Goal: Transaction & Acquisition: Purchase product/service

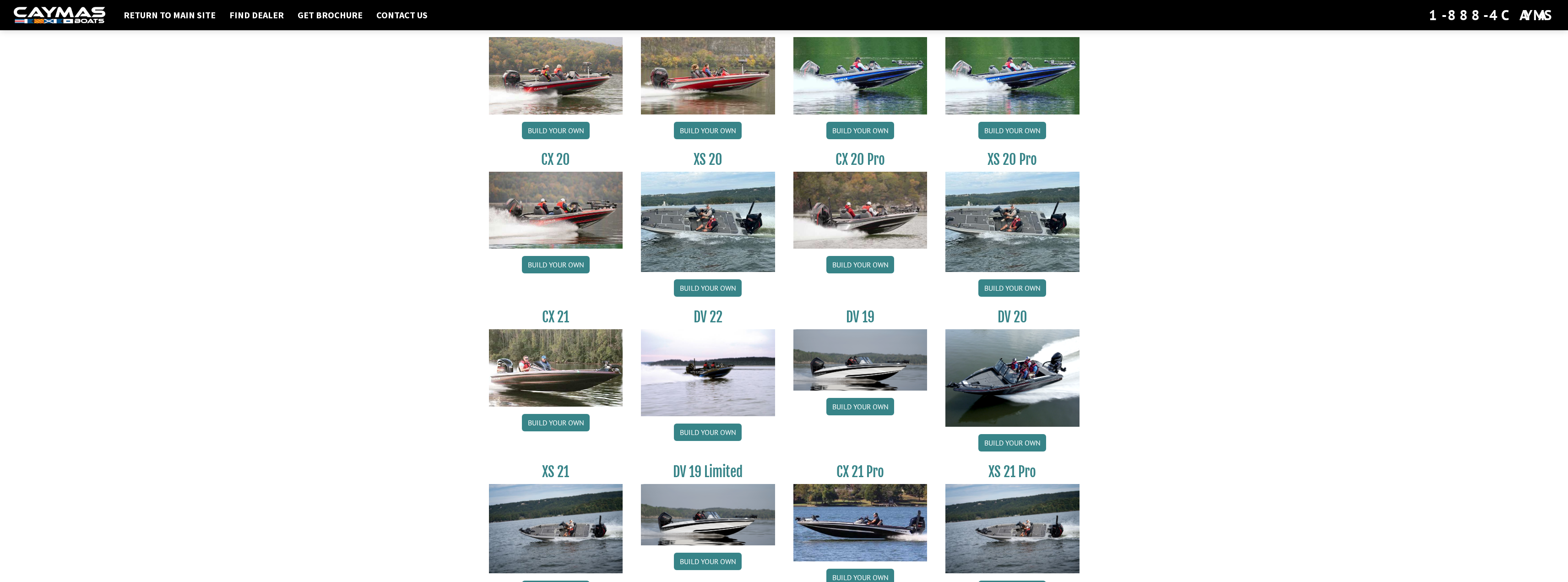
scroll to position [824, 0]
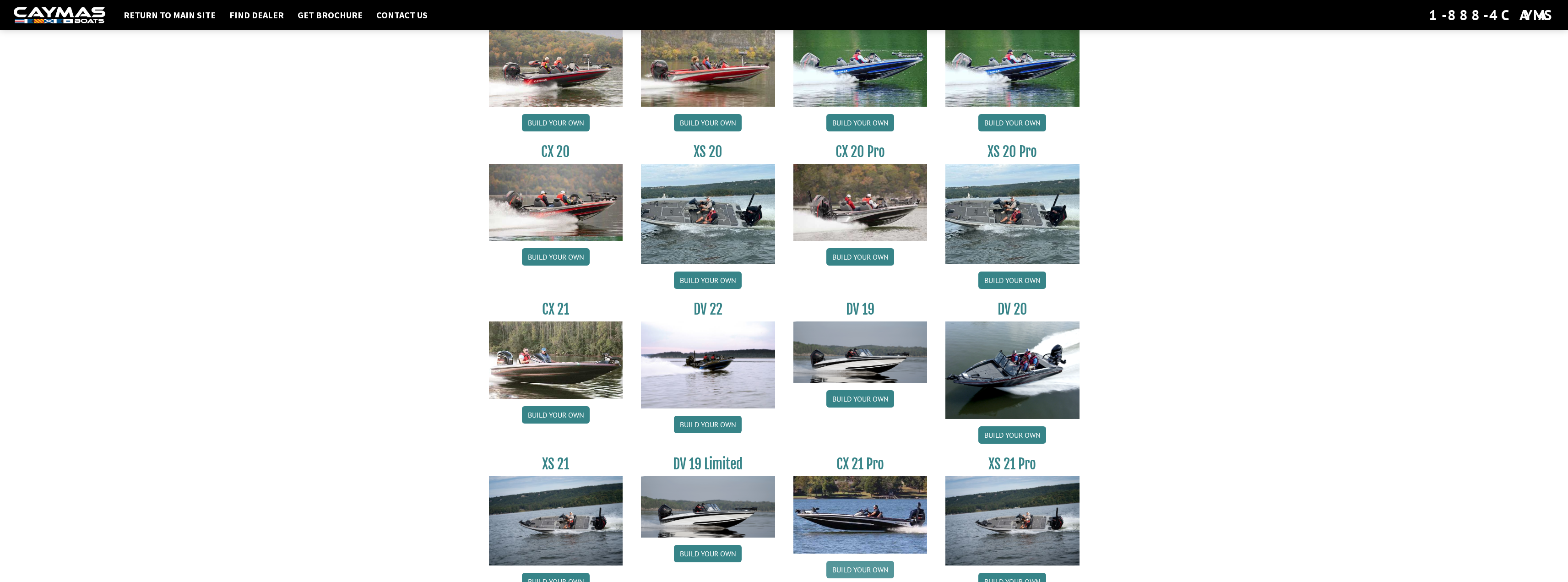
click at [879, 566] on link "Build your own" at bounding box center [860, 569] width 68 height 17
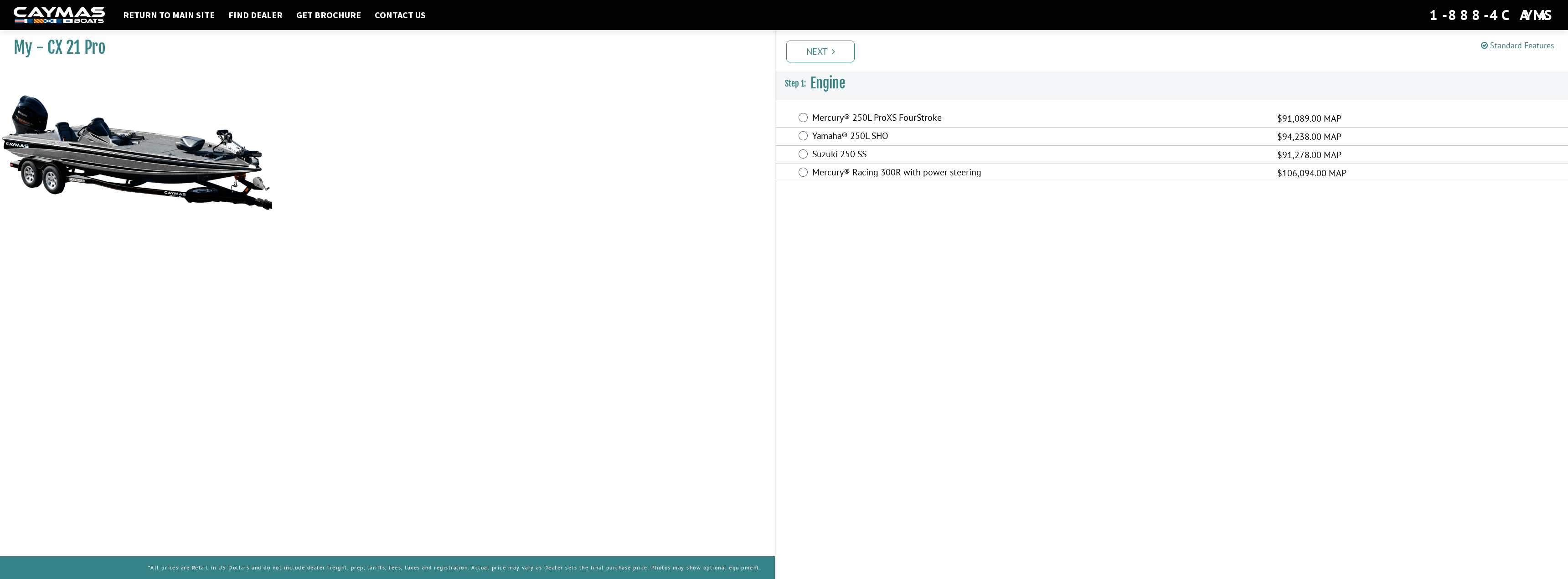
click at [928, 176] on label "Mercury® Racing 300R with power steering" at bounding box center [1038, 174] width 453 height 13
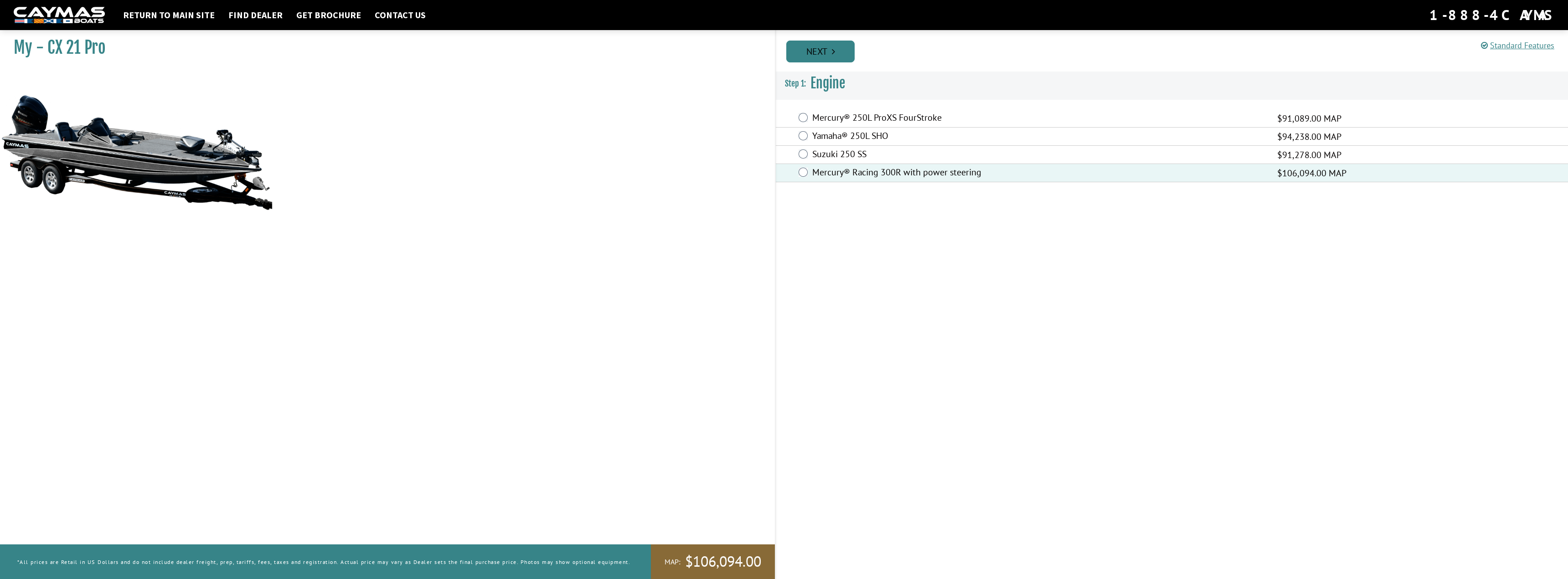
click at [823, 58] on link "Next" at bounding box center [820, 51] width 68 height 22
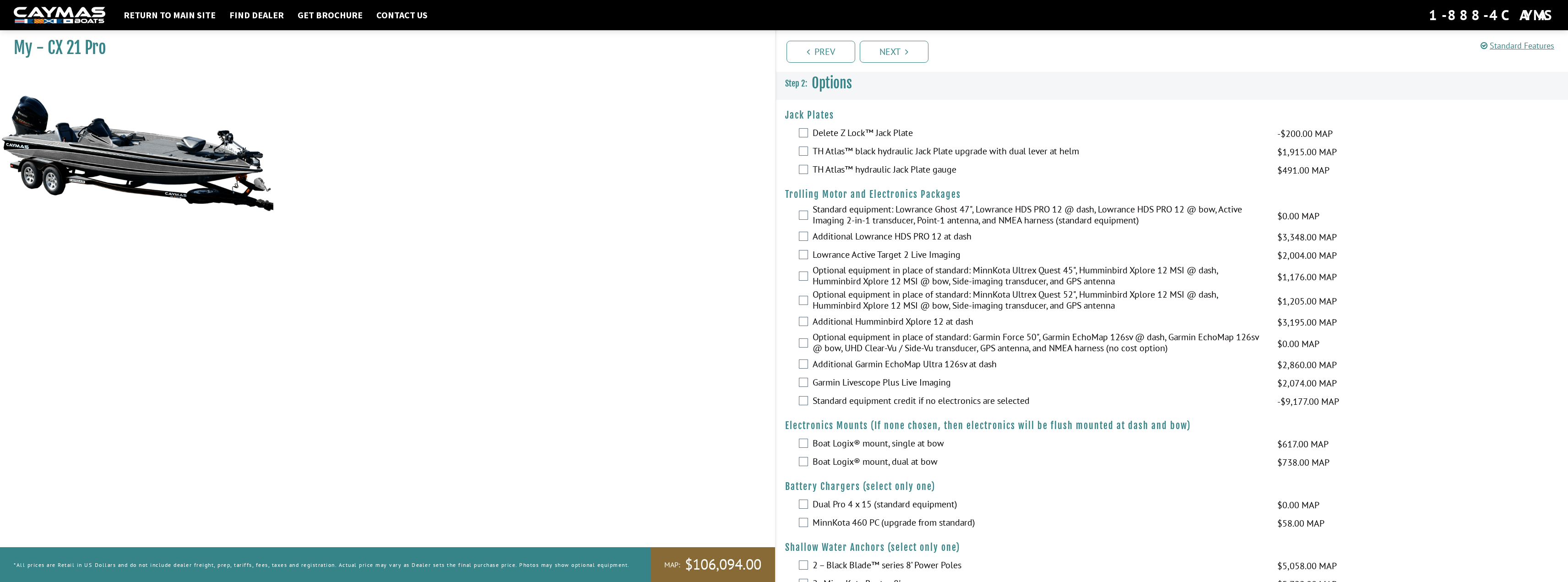
click at [1002, 151] on label "TH Atlas™ black hydraulic Jack Plate upgrade with dual lever at helm" at bounding box center [1039, 152] width 453 height 13
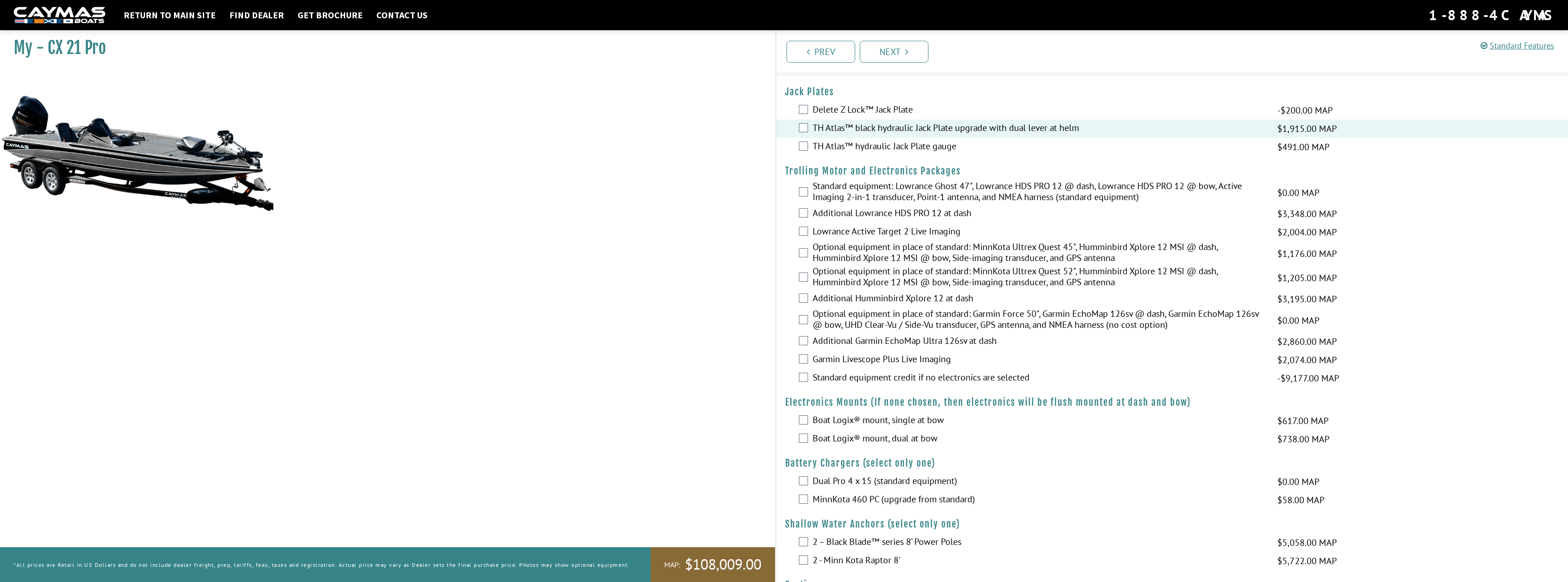
scroll to position [46, 0]
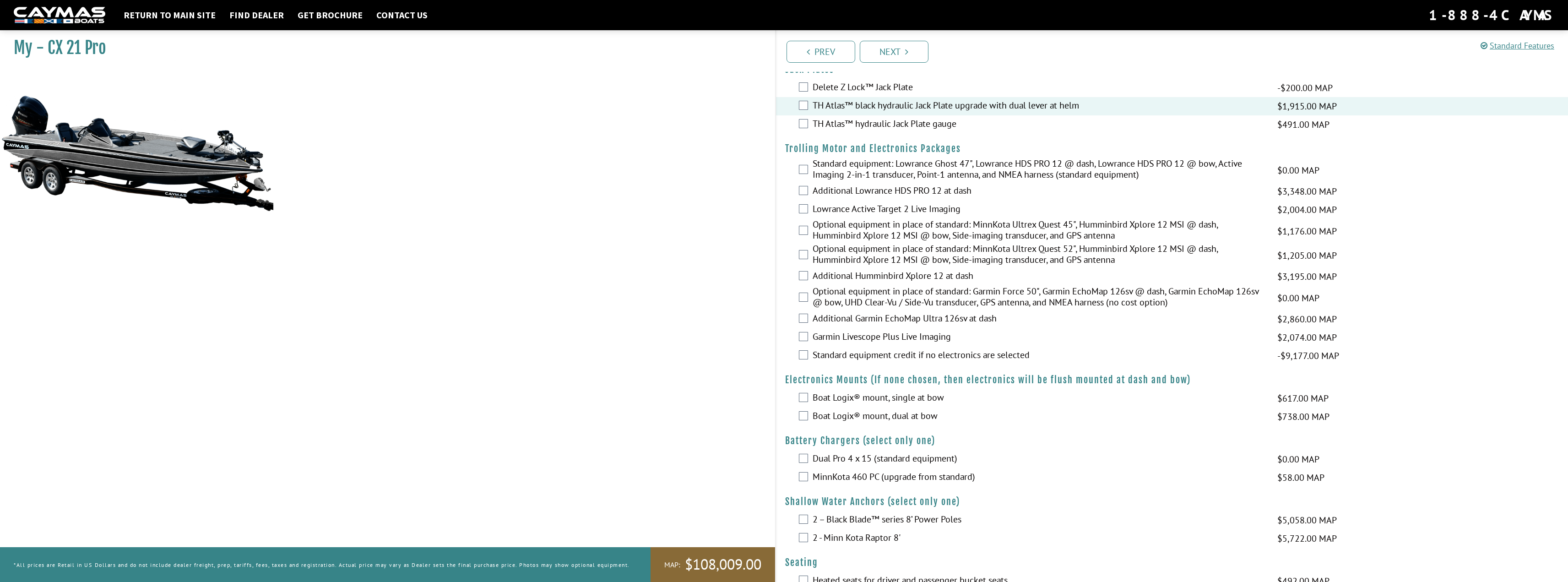
click at [879, 64] on div "Prev Next" at bounding box center [1172, 51] width 794 height 42
click at [886, 58] on link "Next" at bounding box center [894, 51] width 68 height 22
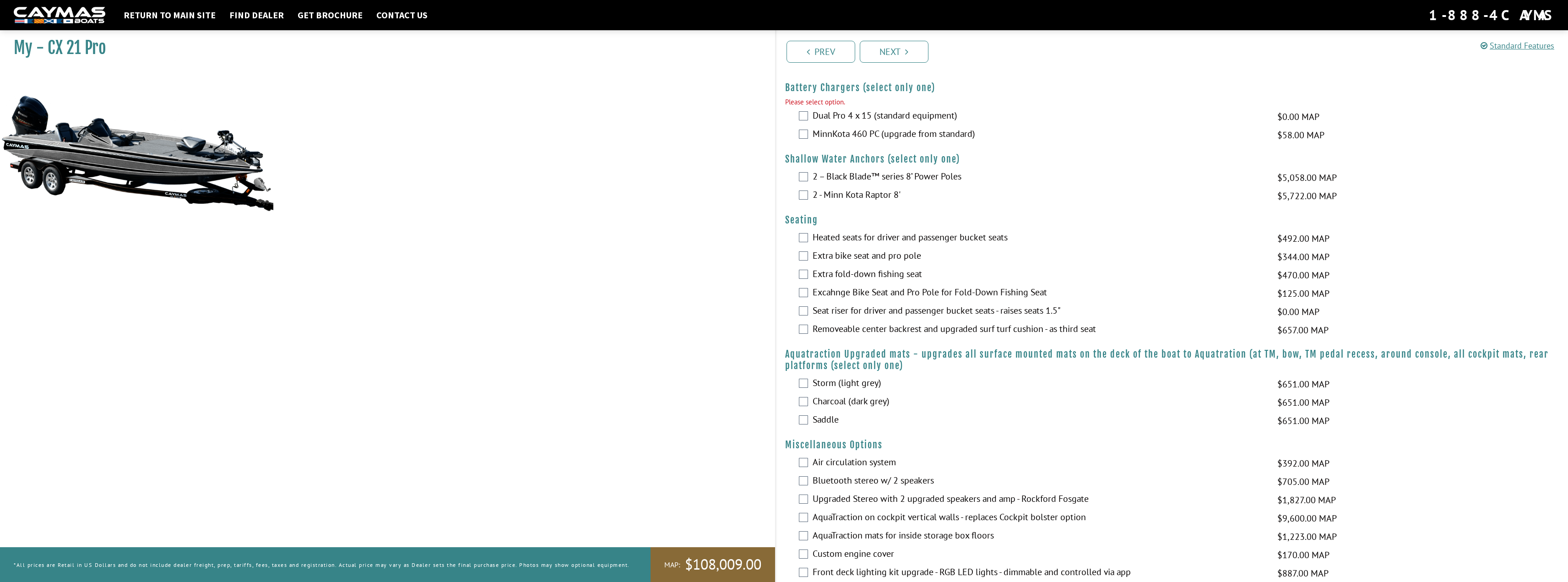
scroll to position [404, 0]
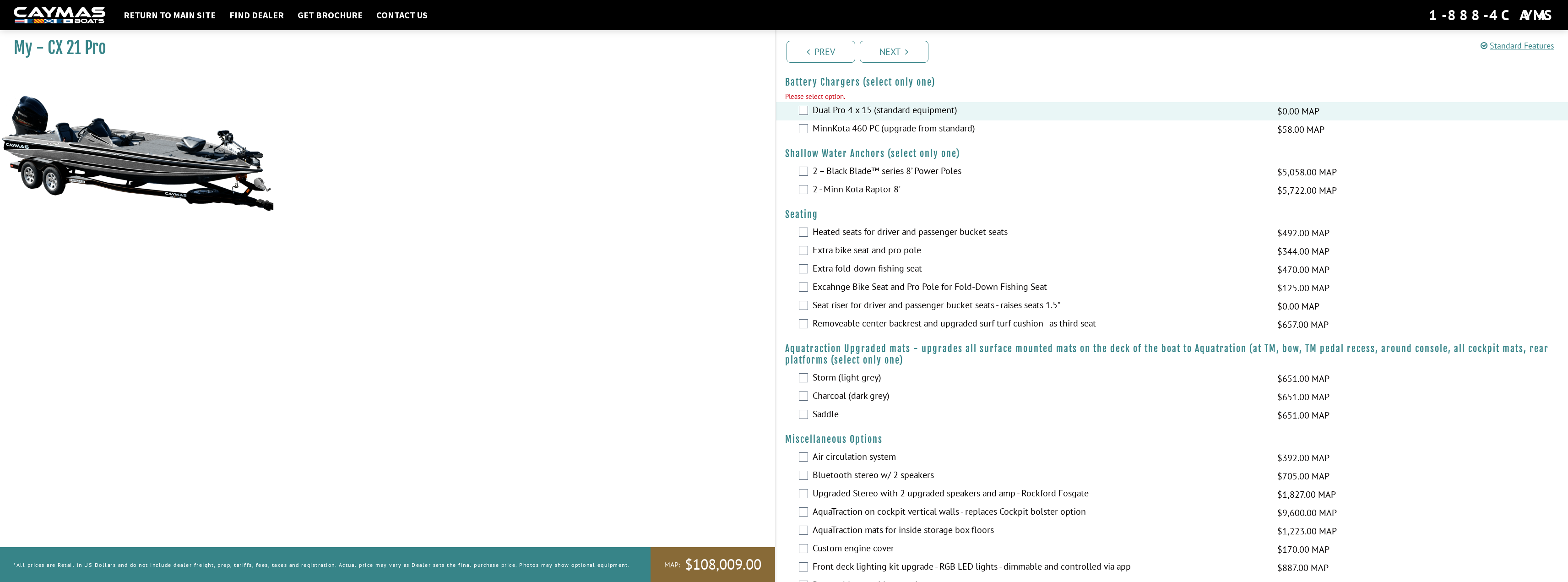
click at [798, 175] on div "2 – Black Blade™ series 8’ Power Poles $5,058.00 MAP $5,972.00 MSRP" at bounding box center [1172, 172] width 792 height 18
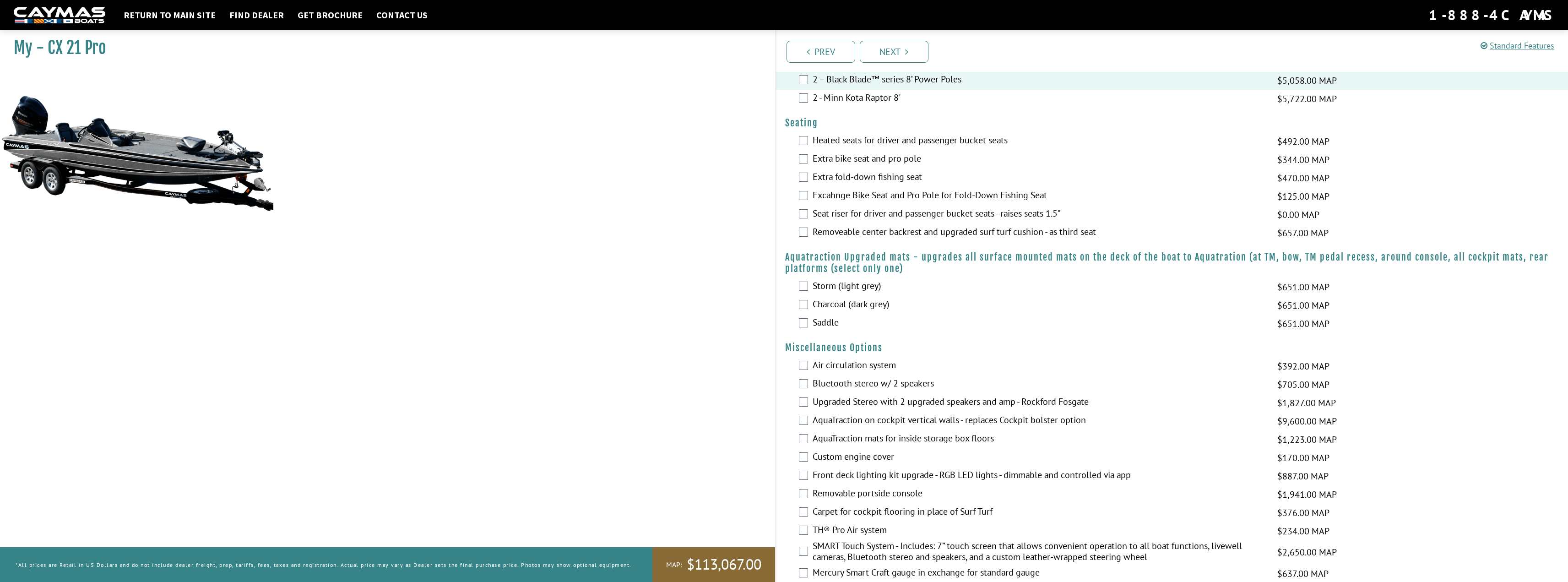
scroll to position [588, 0]
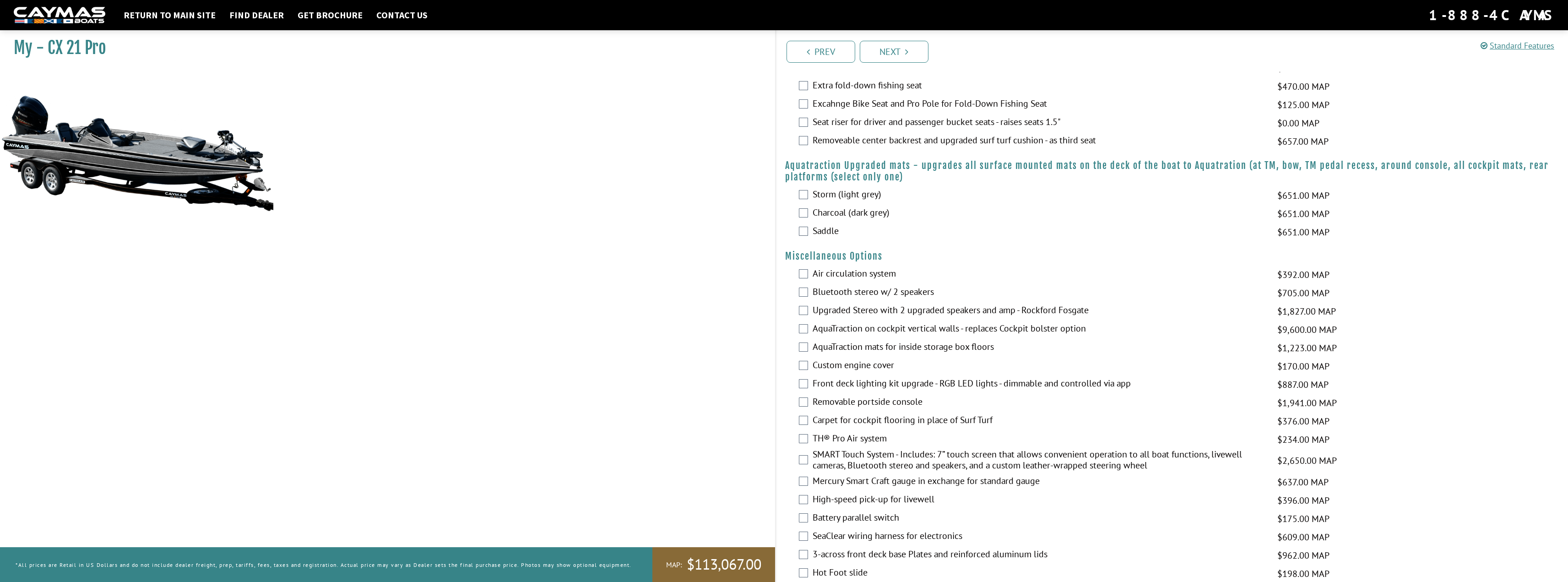
click at [827, 196] on label "Storm (light grey)" at bounding box center [1039, 195] width 453 height 13
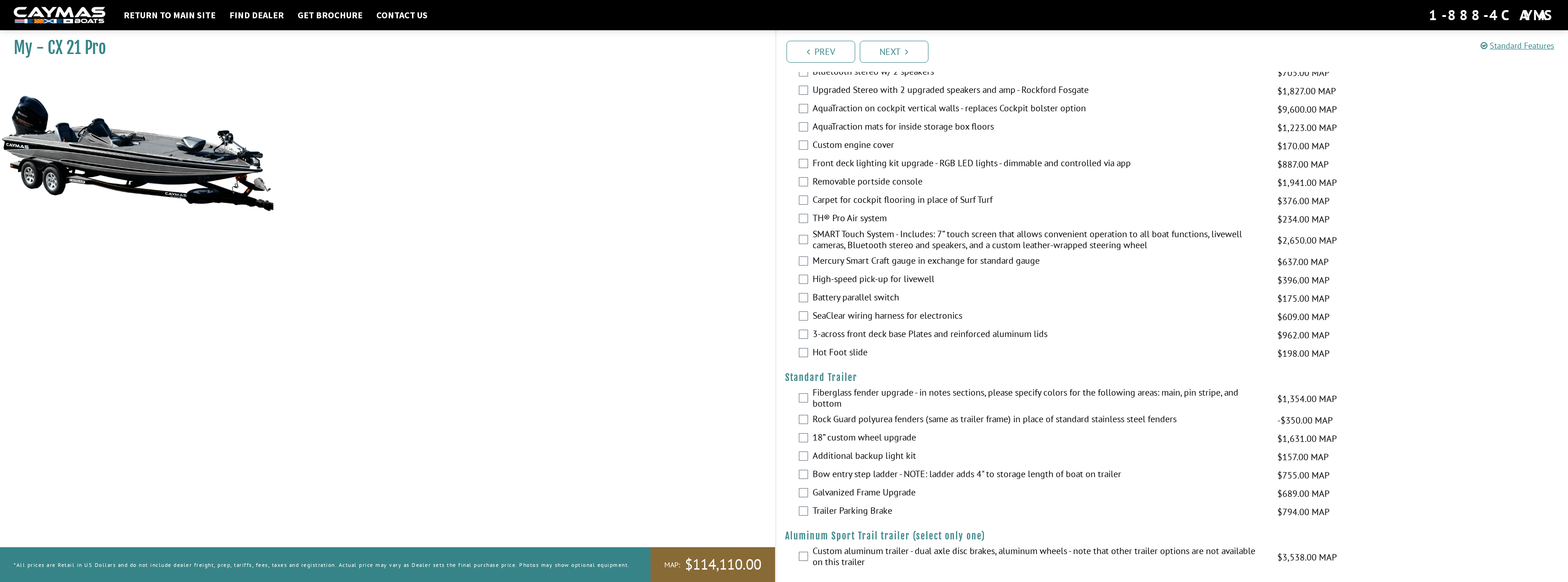
scroll to position [813, 0]
click at [897, 435] on label "18” custom wheel upgrade" at bounding box center [1039, 434] width 453 height 13
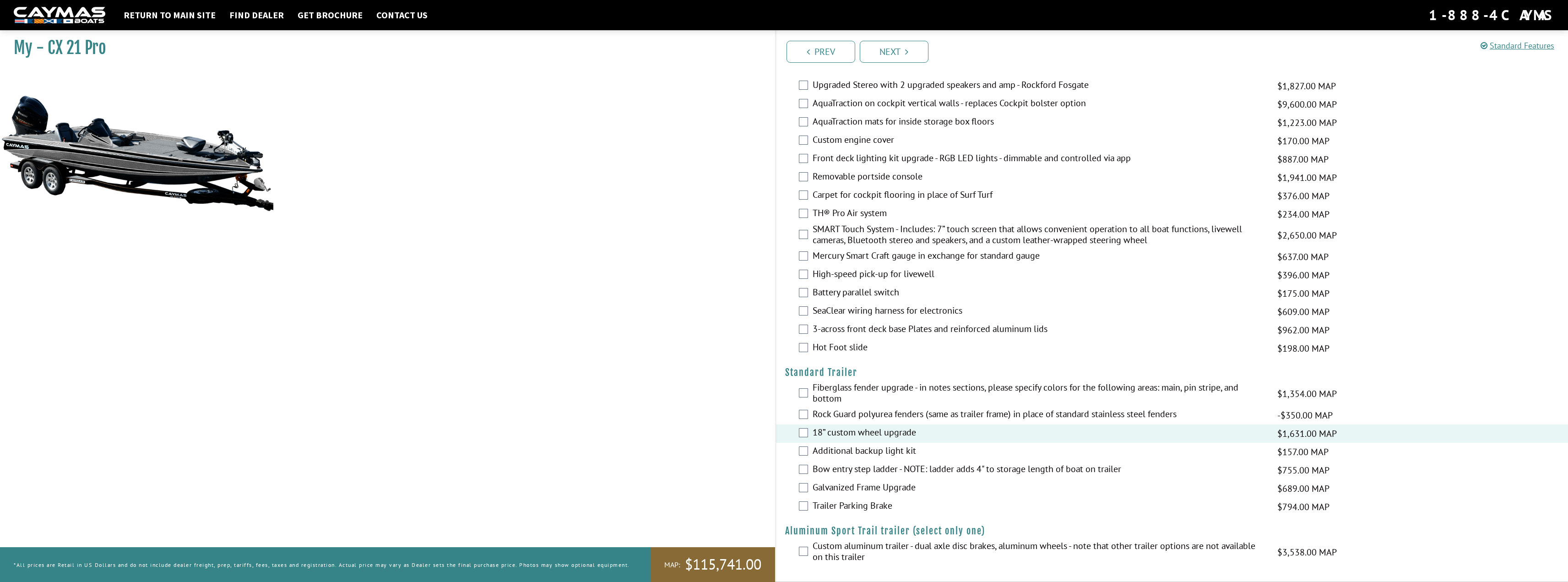
click at [897, 435] on label "18” custom wheel upgrade" at bounding box center [1039, 434] width 453 height 13
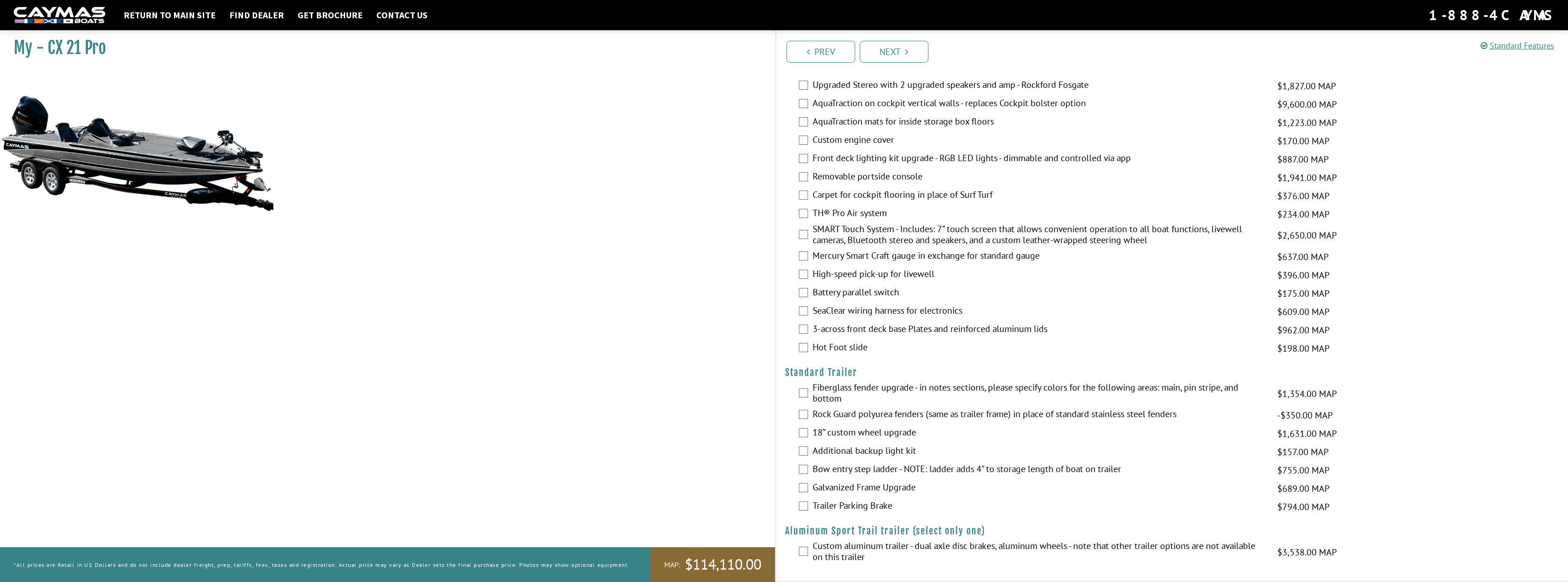
click at [843, 506] on label "Trailer Parking Brake" at bounding box center [1039, 506] width 453 height 13
click at [850, 466] on label "Bow entry step ladder - NOTE: ladder adds 4" to storage length of boat on trail…" at bounding box center [1039, 470] width 453 height 13
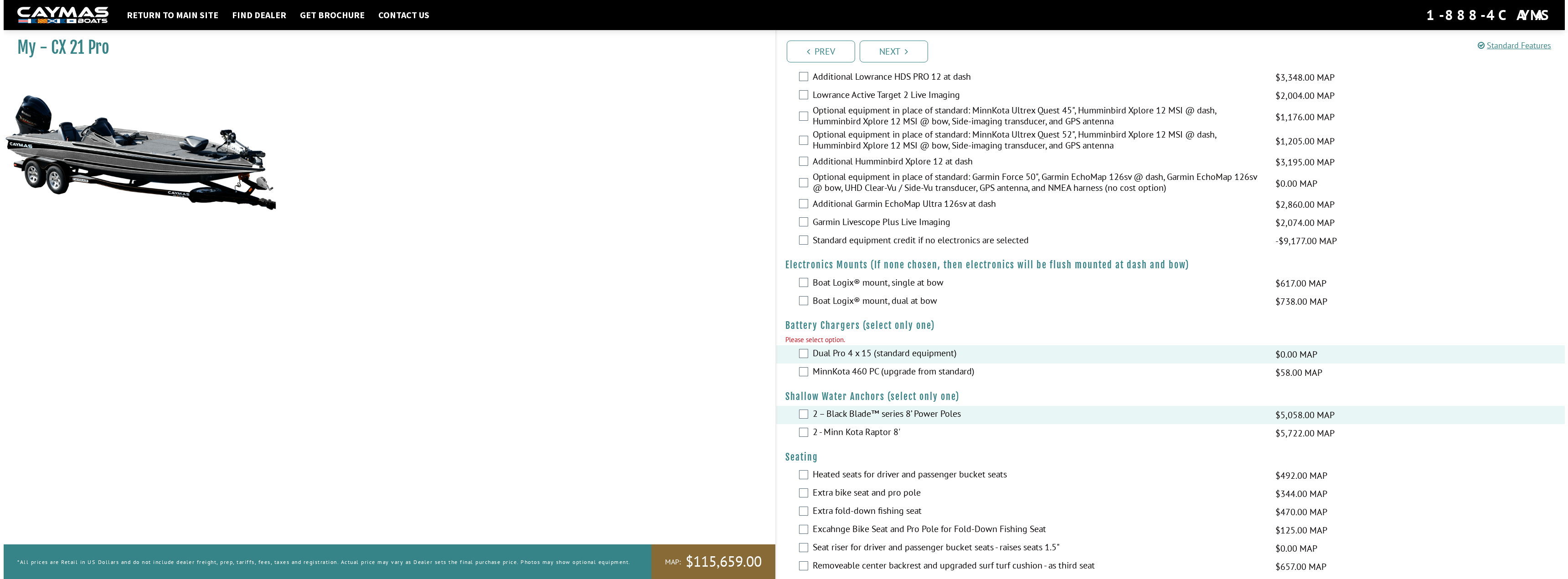
scroll to position [0, 0]
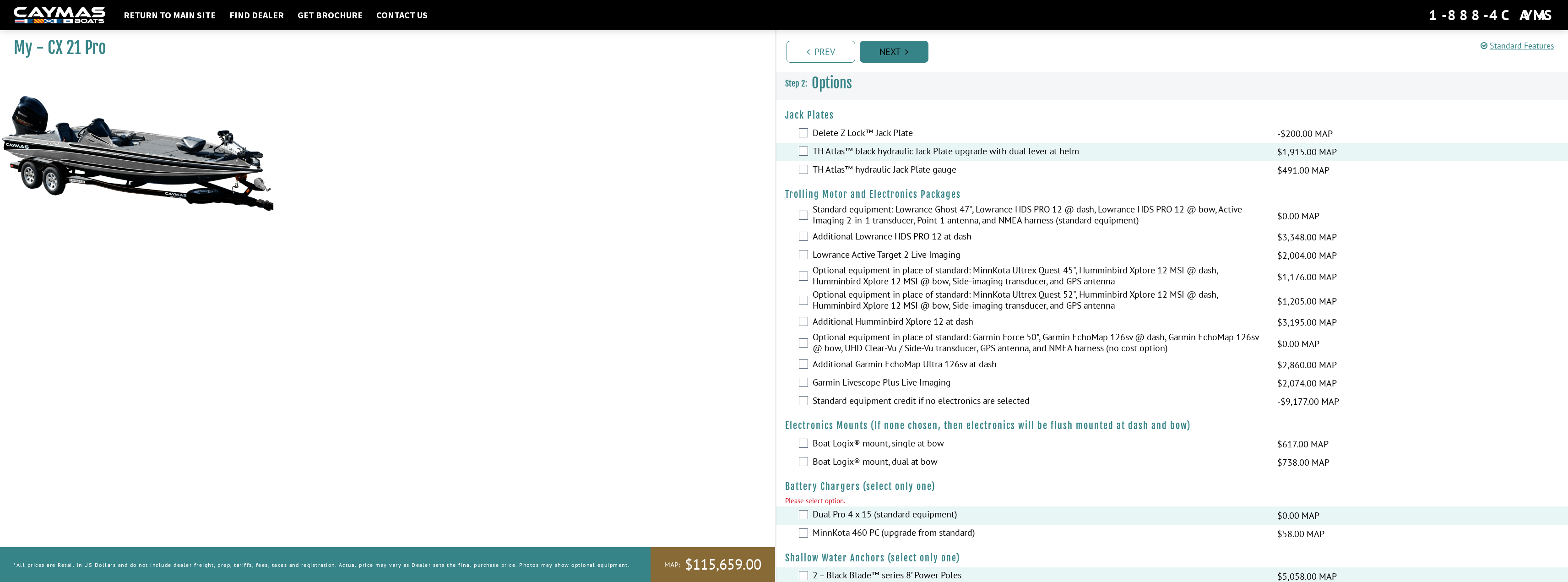
click at [894, 53] on link "Next" at bounding box center [894, 51] width 68 height 22
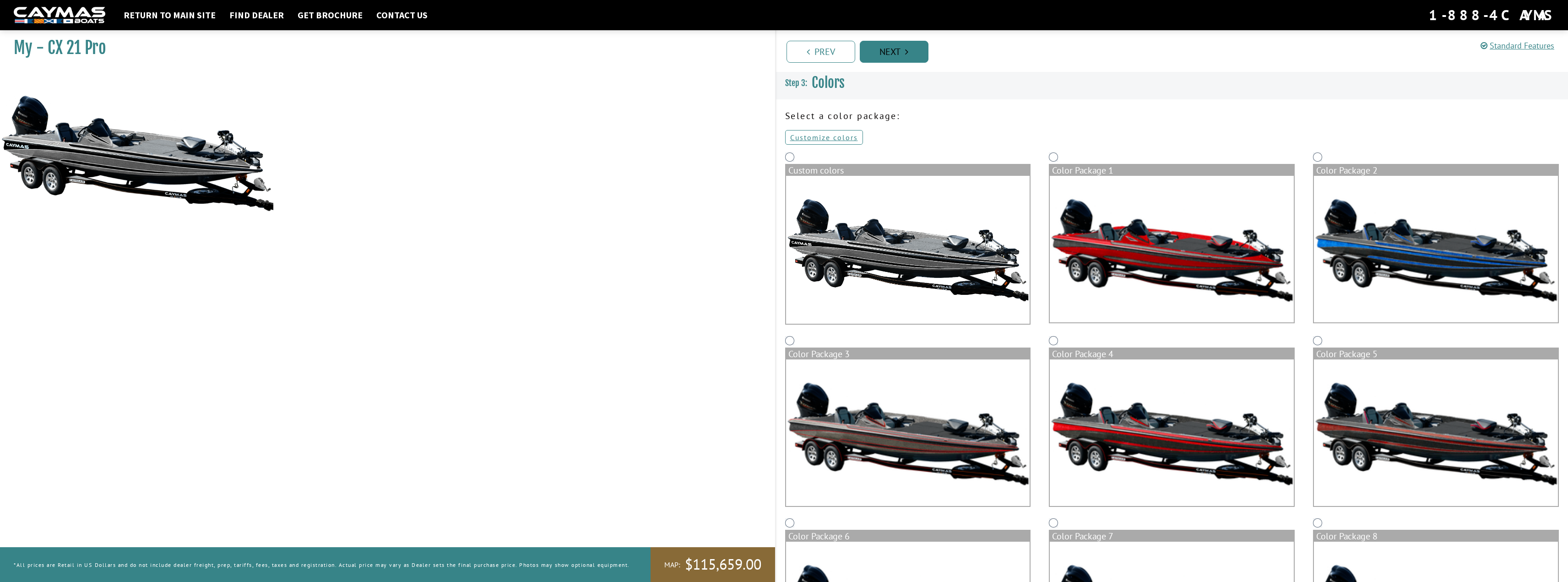
click at [892, 54] on link "Next" at bounding box center [894, 51] width 68 height 22
click at [1140, 244] on img at bounding box center [1171, 249] width 244 height 147
click at [901, 59] on link "Next" at bounding box center [894, 51] width 68 height 22
